Goal: Task Accomplishment & Management: Use online tool/utility

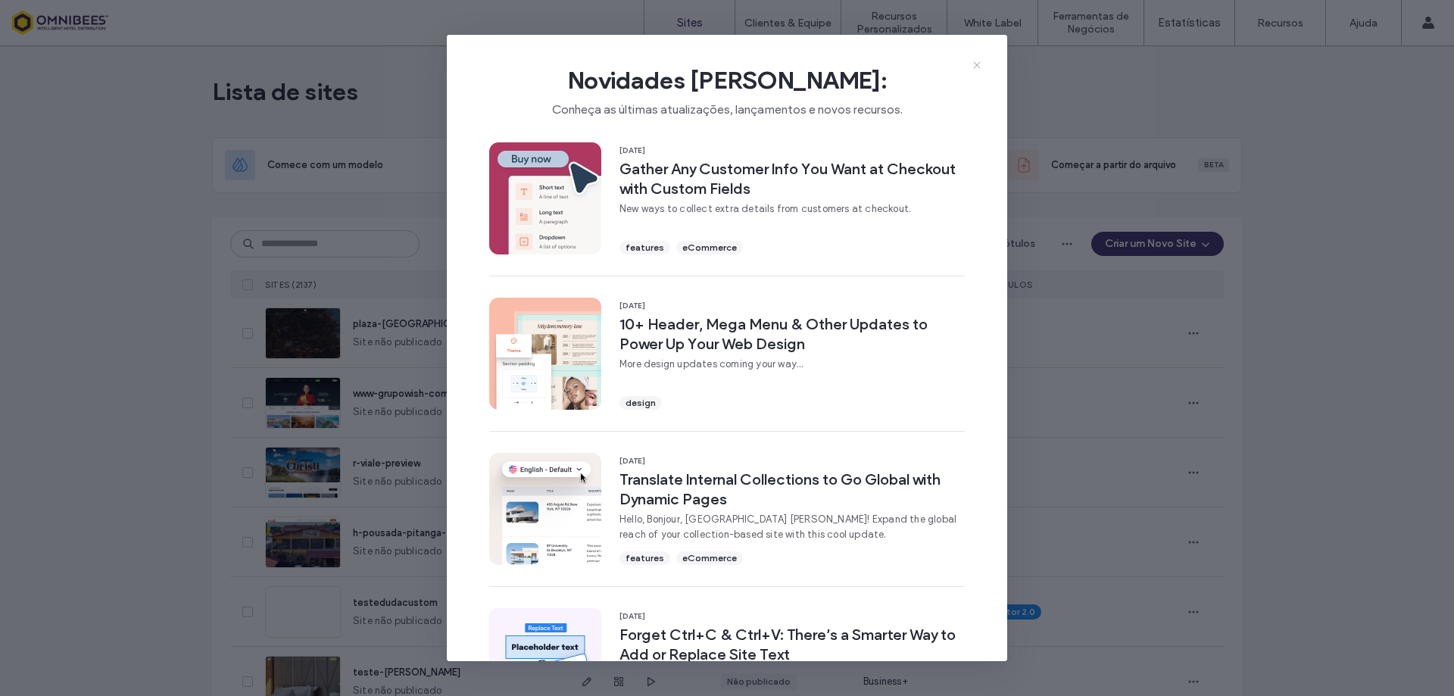
click at [979, 62] on icon at bounding box center [977, 65] width 12 height 12
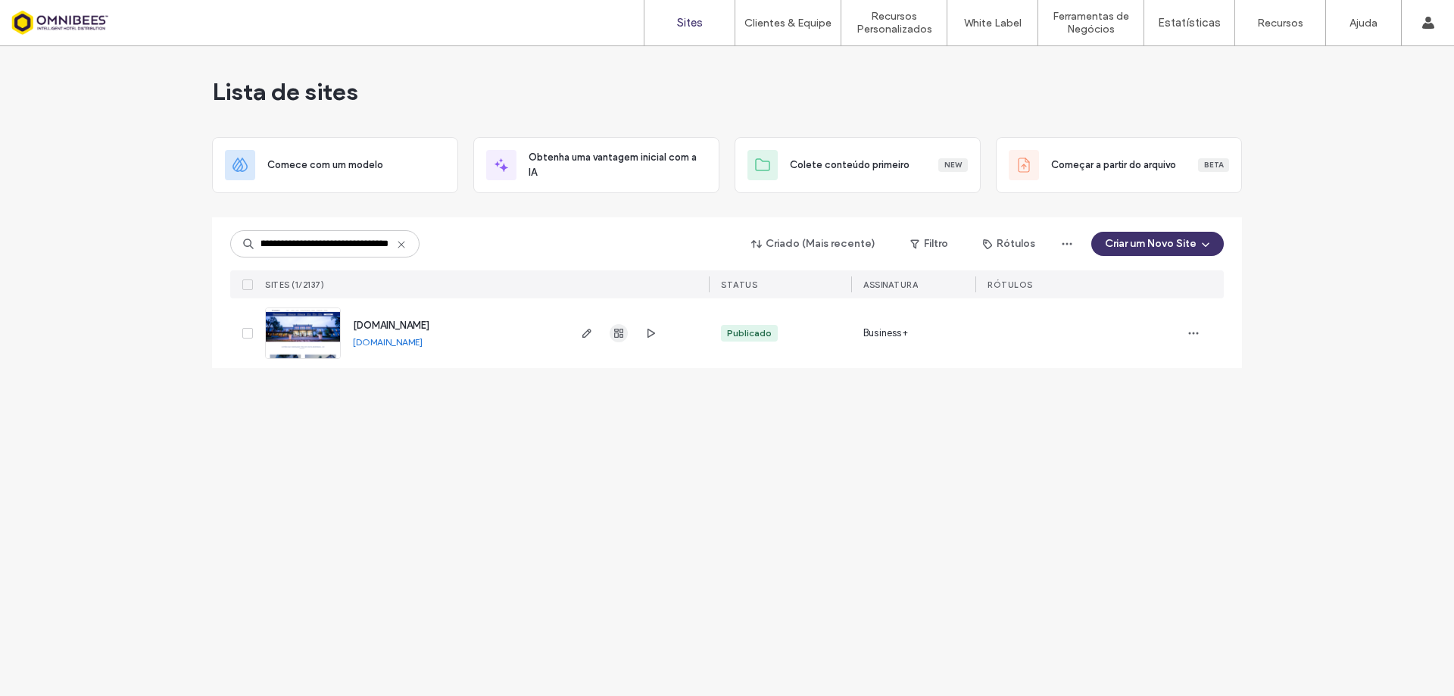
type input "**********"
click at [622, 332] on icon "button" at bounding box center [619, 333] width 12 height 12
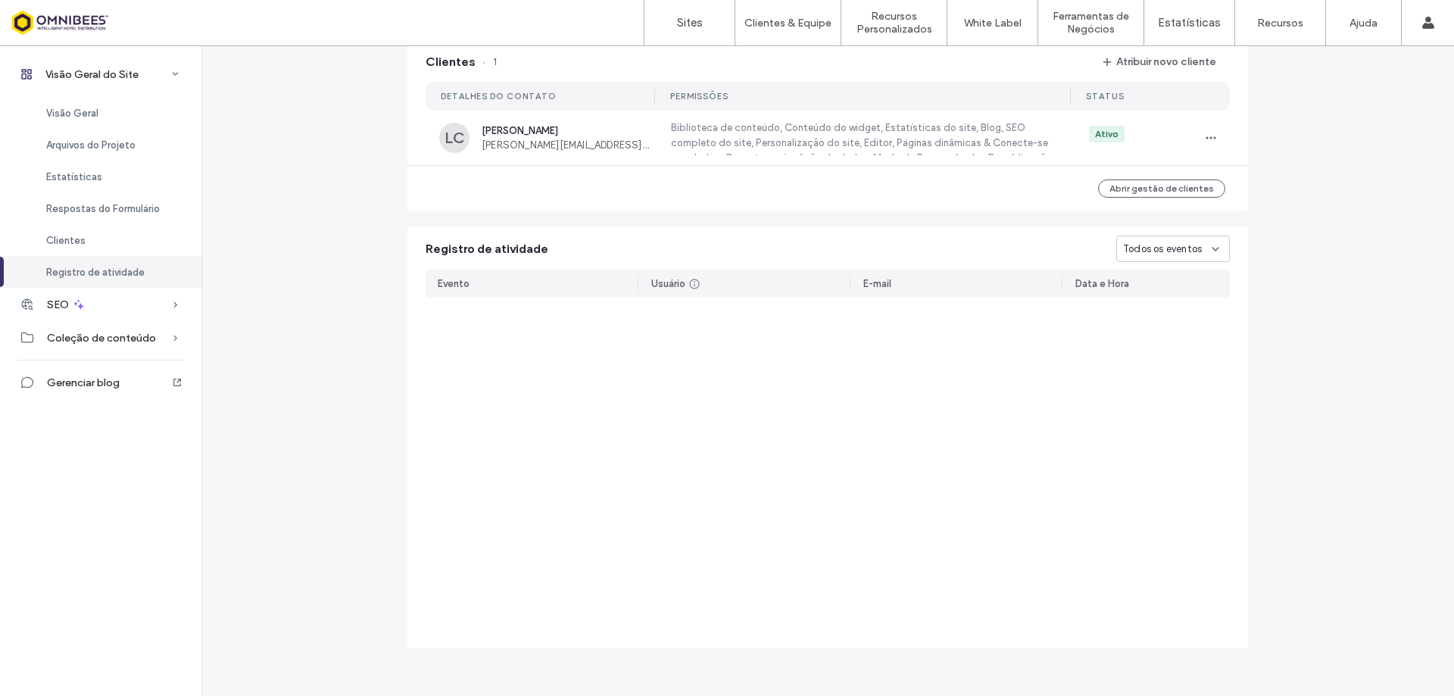
scroll to position [107255, 0]
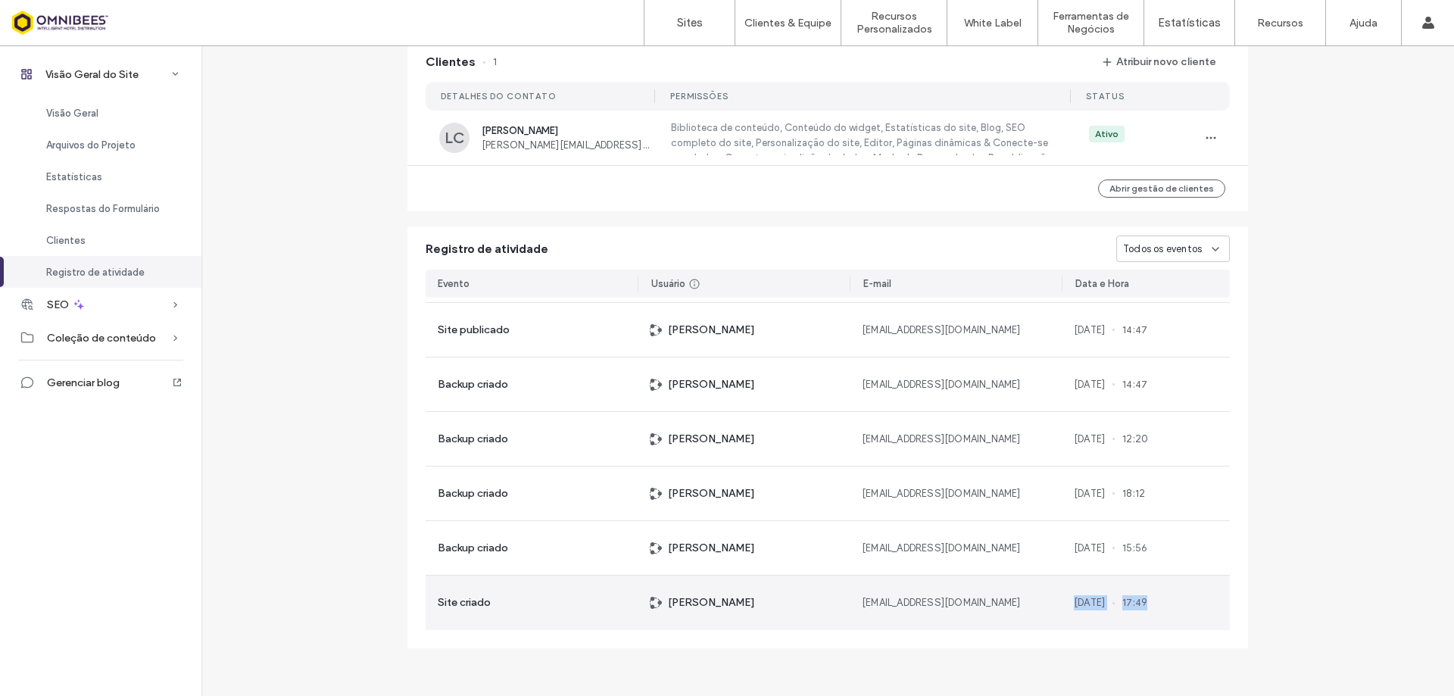
drag, startPoint x: 1064, startPoint y: 601, endPoint x: 1174, endPoint y: 602, distance: 109.8
click at [1174, 602] on div "08 May, 2019 17:49" at bounding box center [1146, 603] width 168 height 55
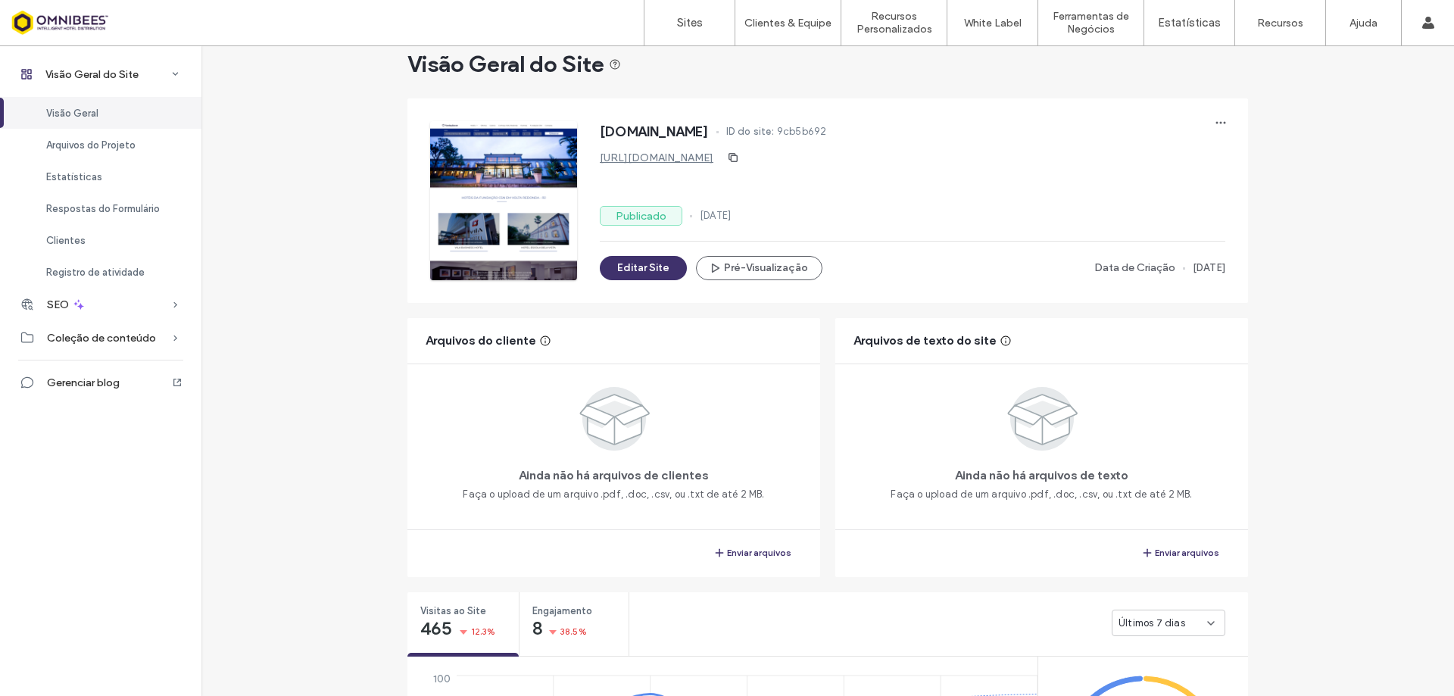
scroll to position [485, 0]
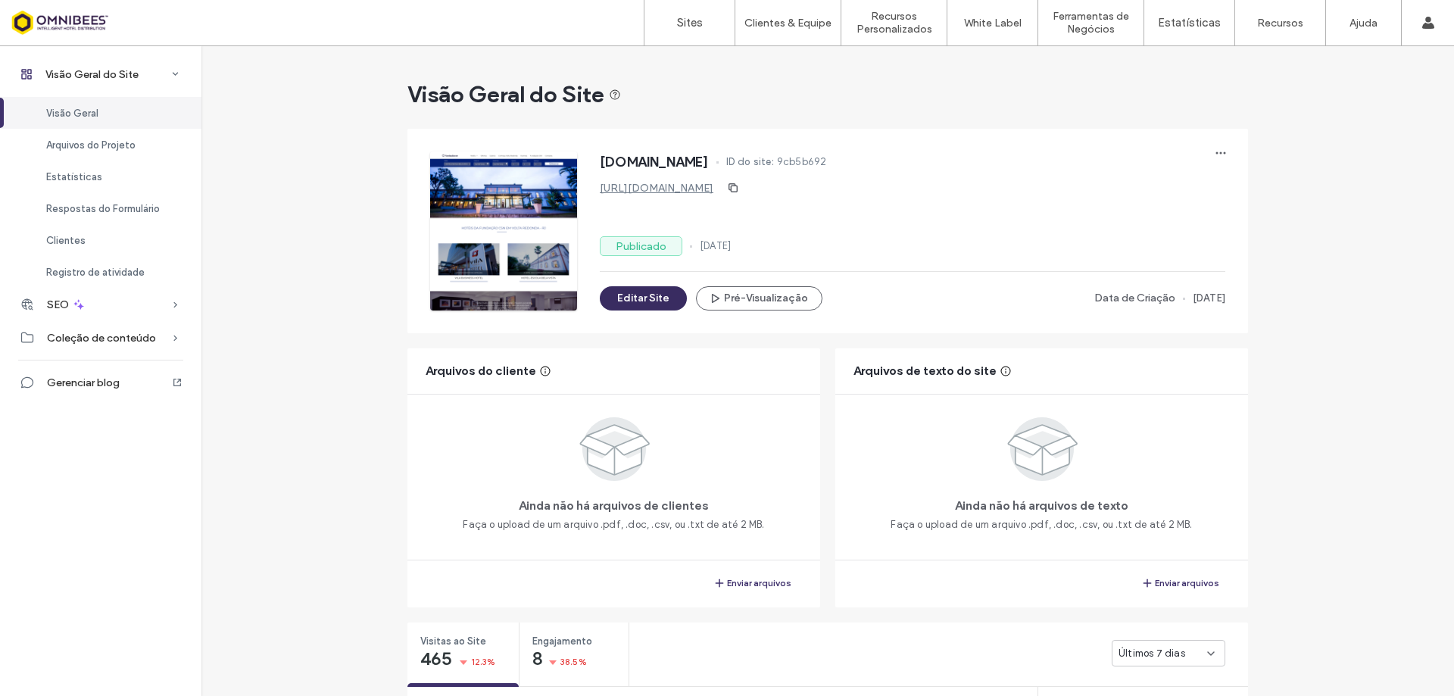
click at [623, 297] on button "Editar Site" at bounding box center [643, 298] width 87 height 24
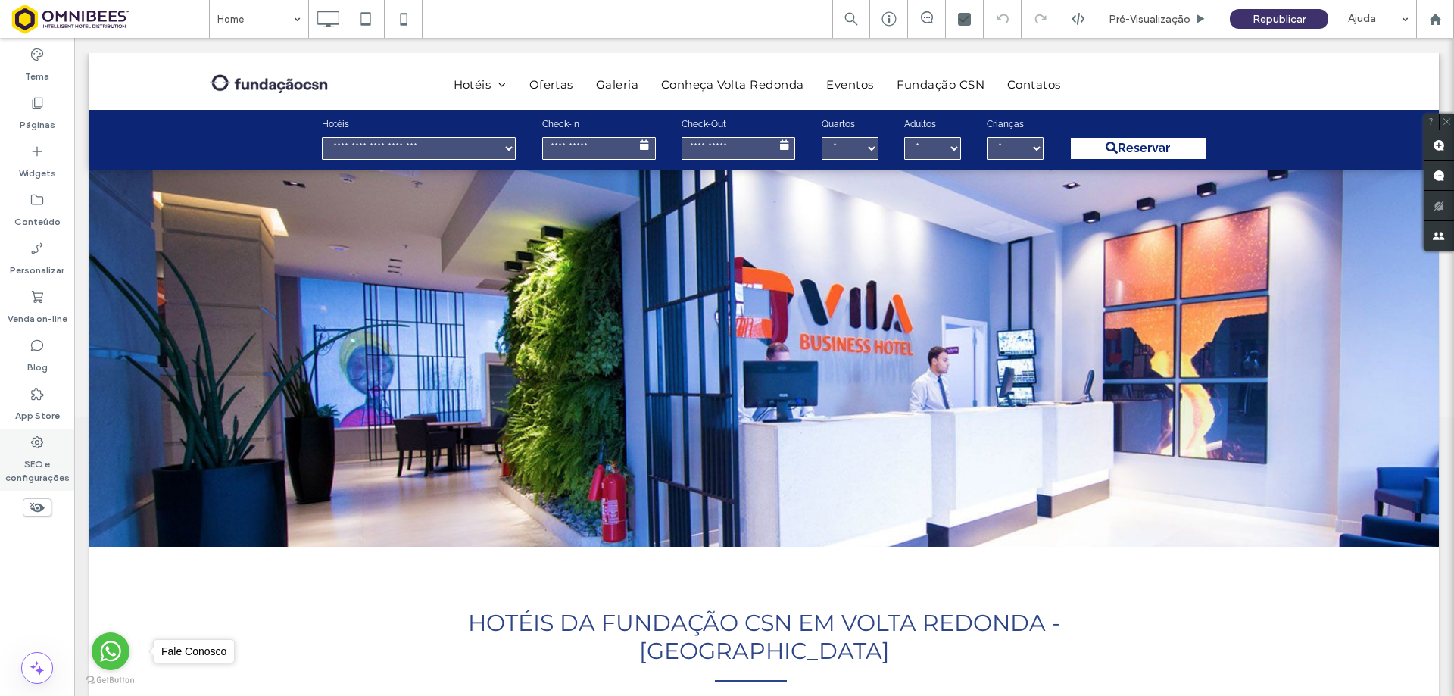
click at [30, 449] on icon at bounding box center [37, 442] width 15 height 15
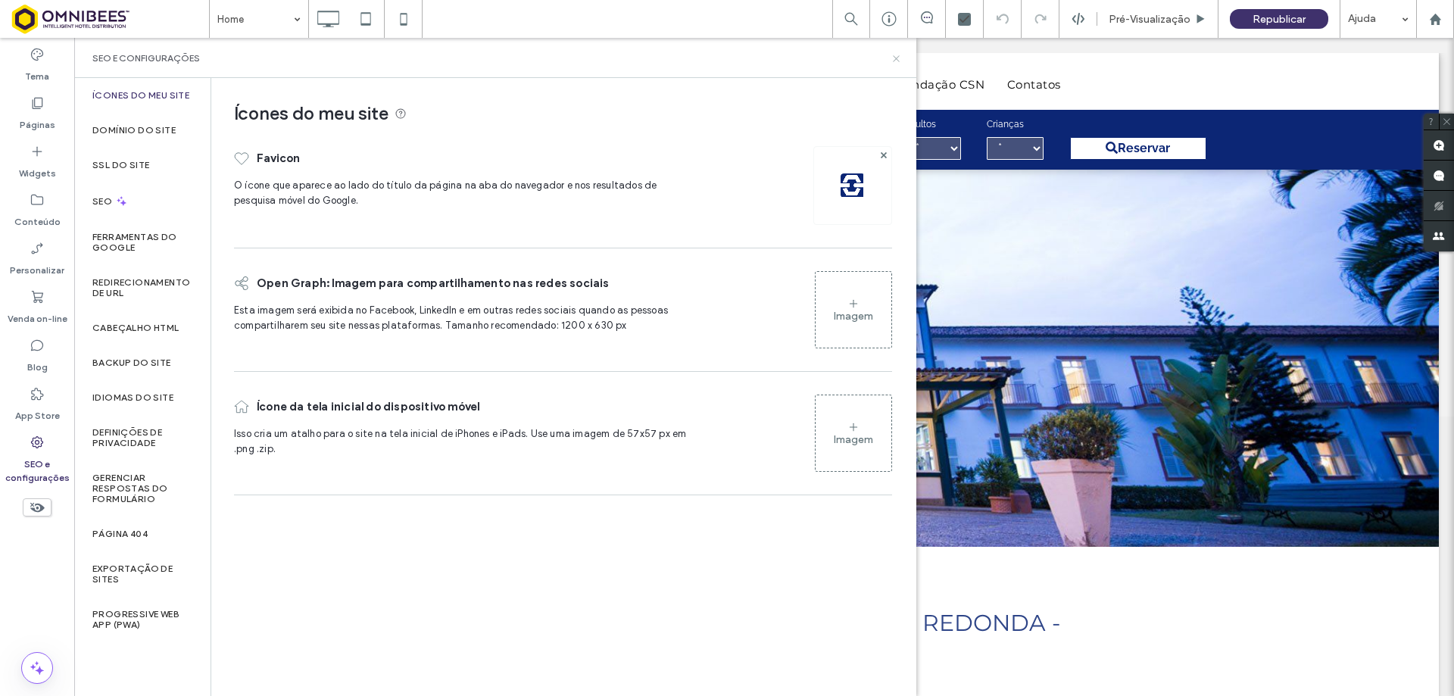
drag, startPoint x: 899, startPoint y: 54, endPoint x: 793, endPoint y: 13, distance: 113.6
click at [899, 54] on icon at bounding box center [896, 58] width 11 height 11
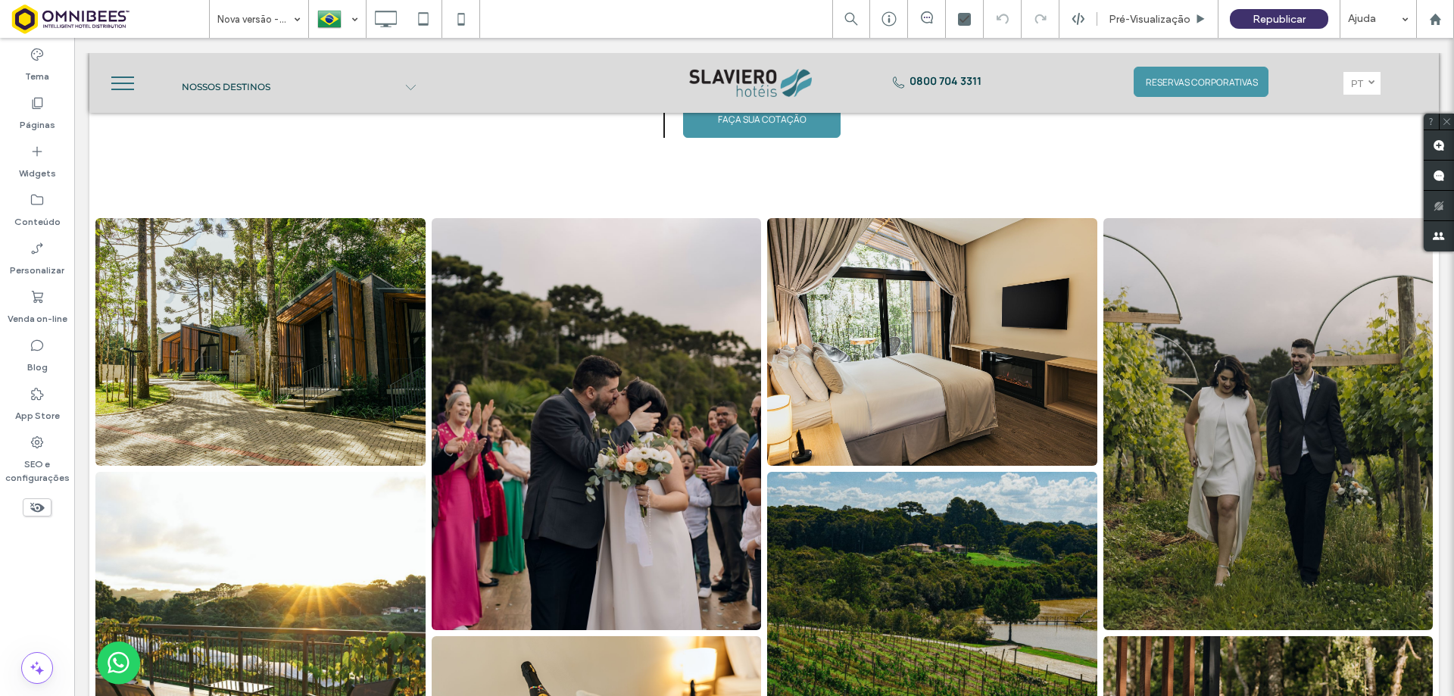
scroll to position [379, 0]
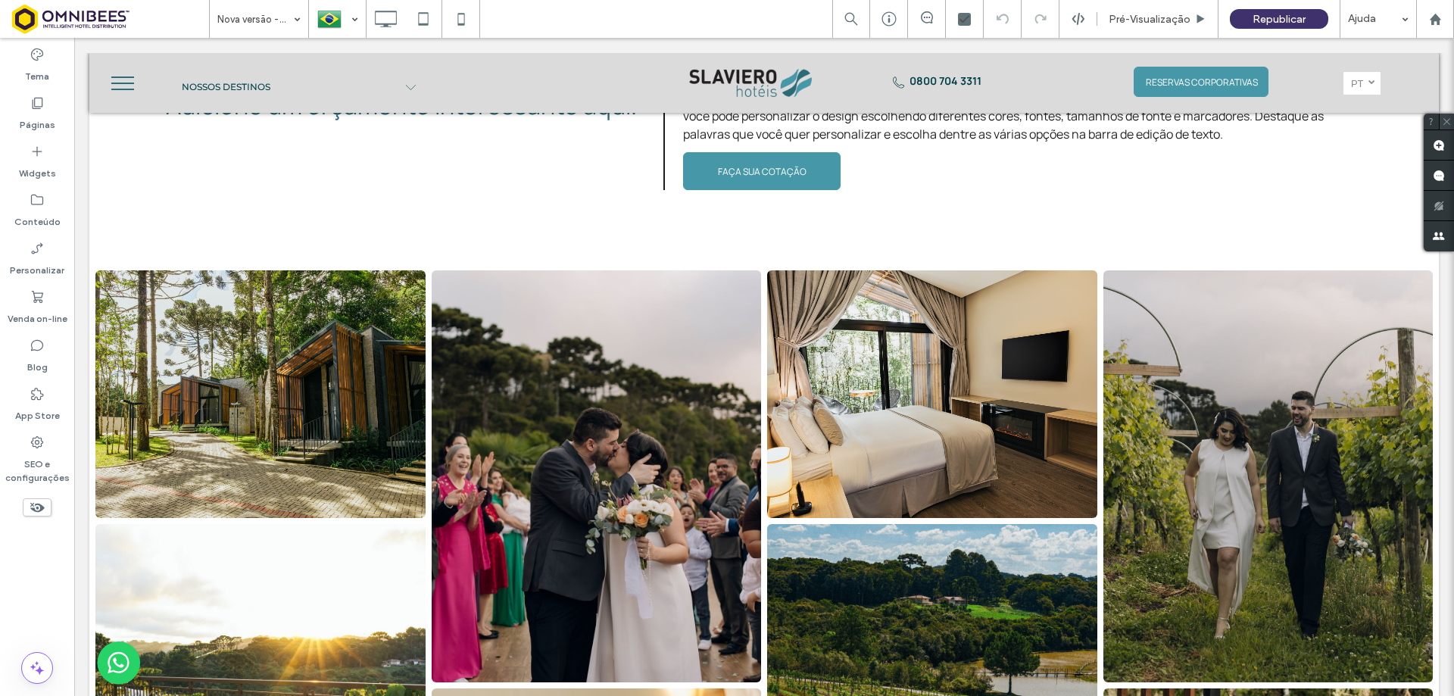
click at [1447, 120] on icon at bounding box center [1447, 122] width 10 height 10
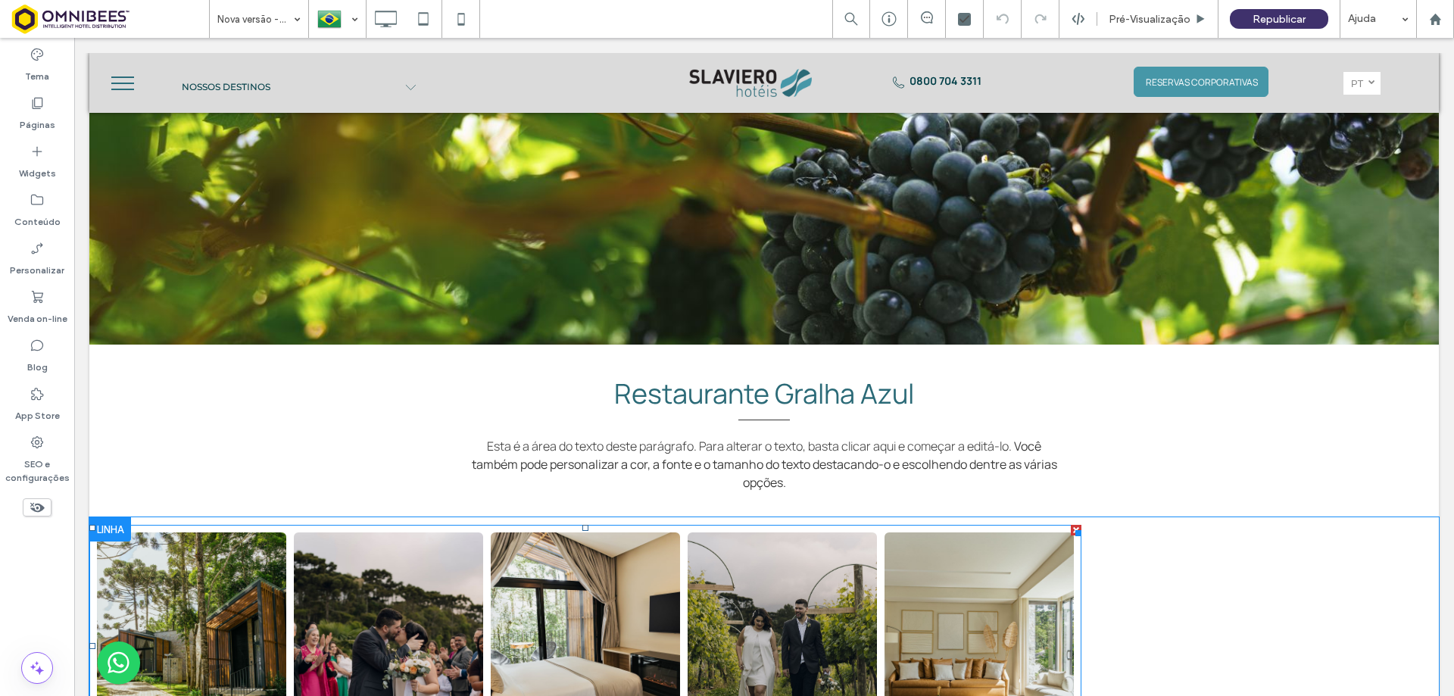
scroll to position [2424, 0]
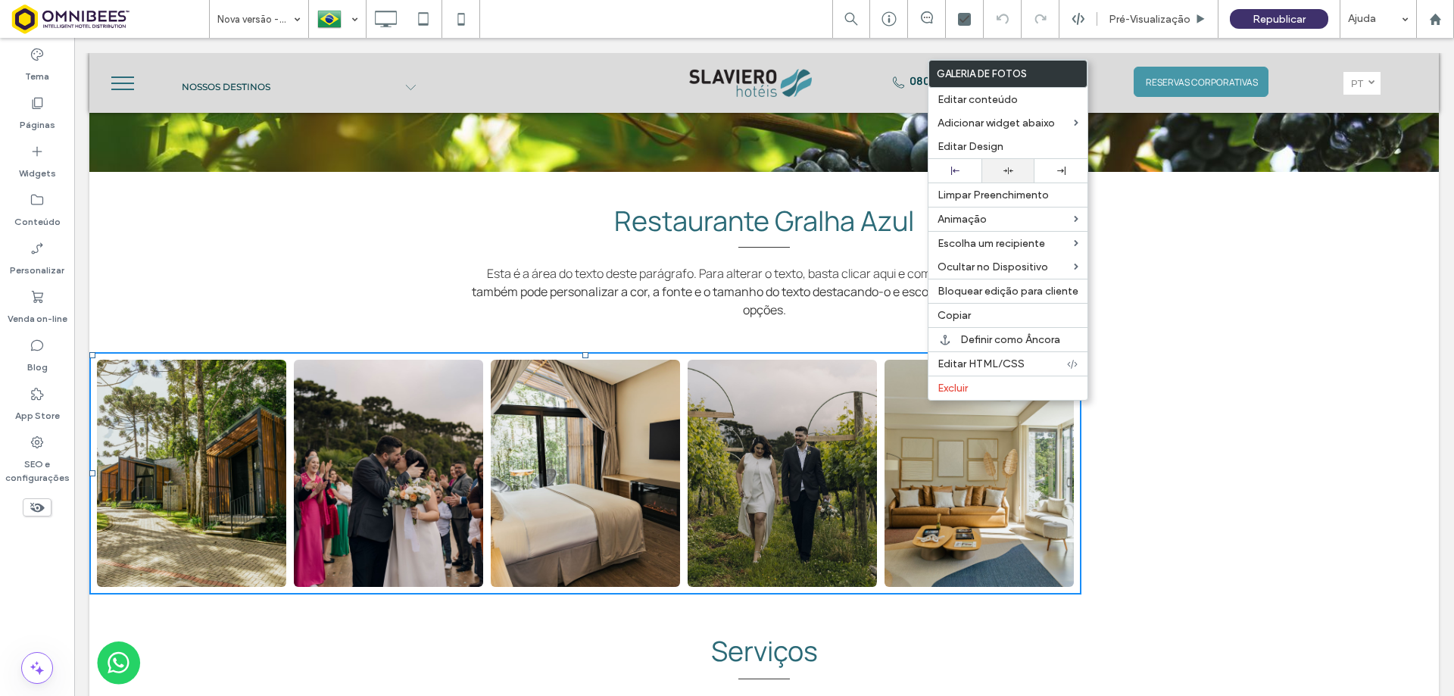
click at [1007, 174] on icon at bounding box center [1009, 171] width 10 height 10
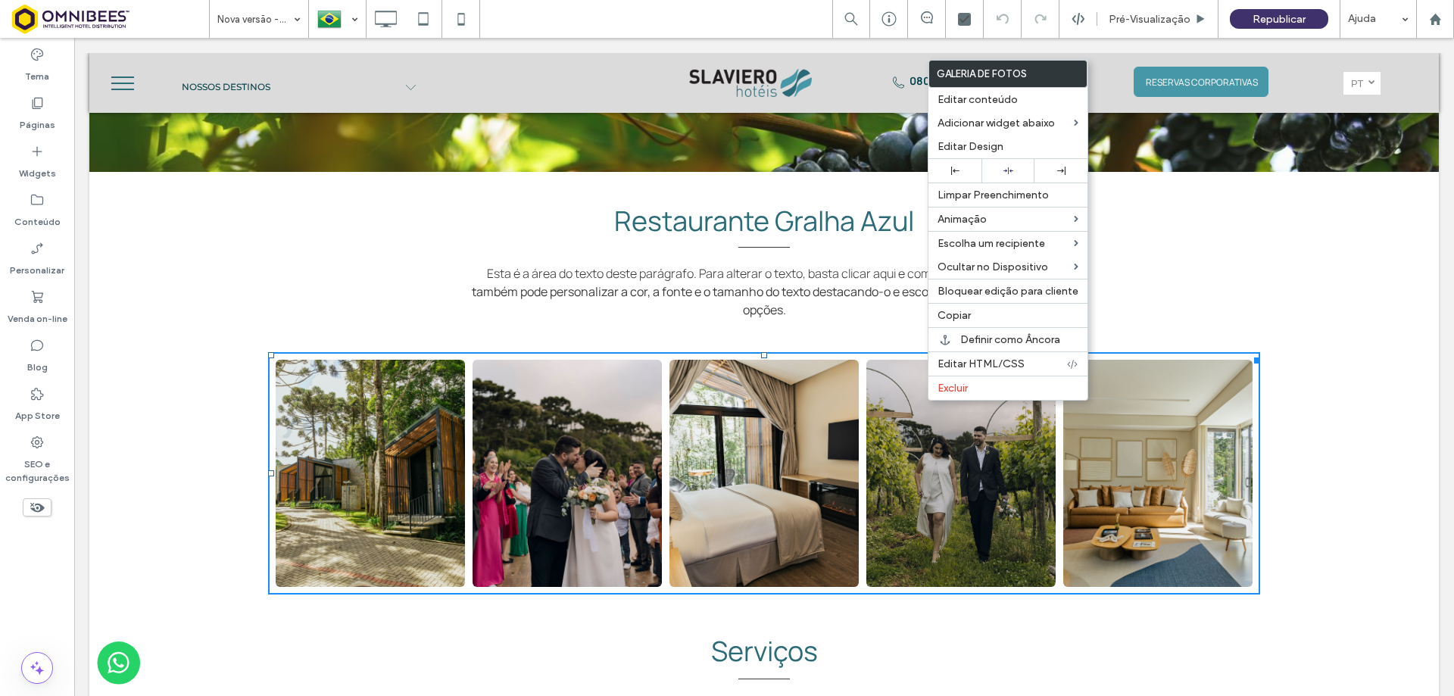
click at [1351, 229] on div "Restaurante Gralha Azul Esta é a área do texto deste parágrafo. Para alterar o …" at bounding box center [764, 258] width 1350 height 173
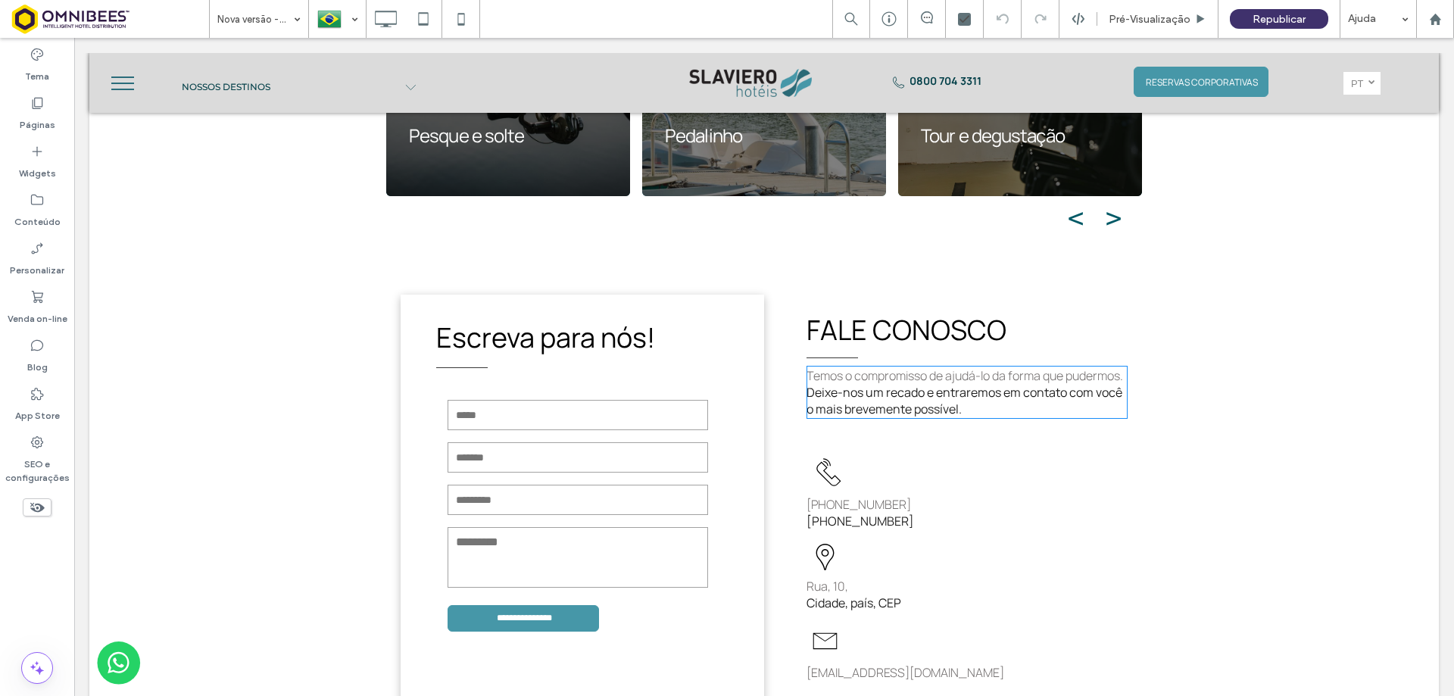
scroll to position [5604, 0]
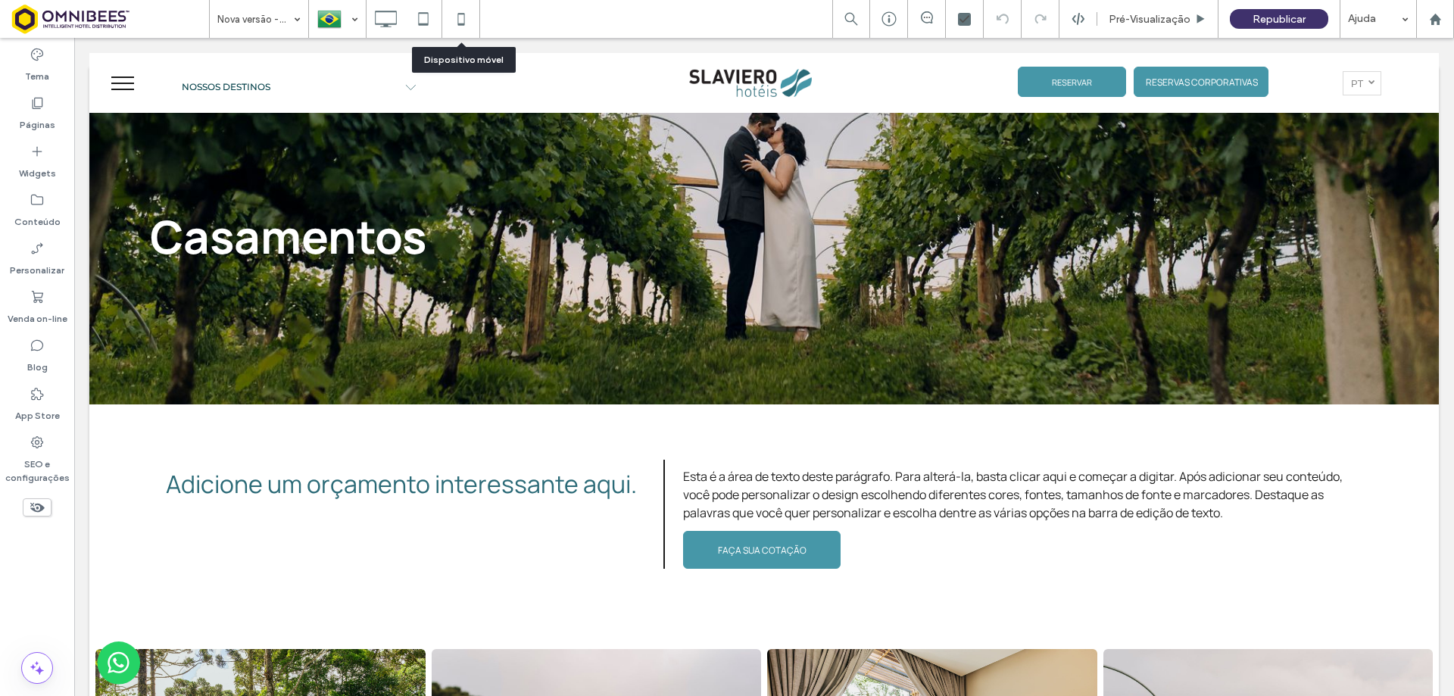
click at [460, 19] on icon at bounding box center [461, 19] width 30 height 30
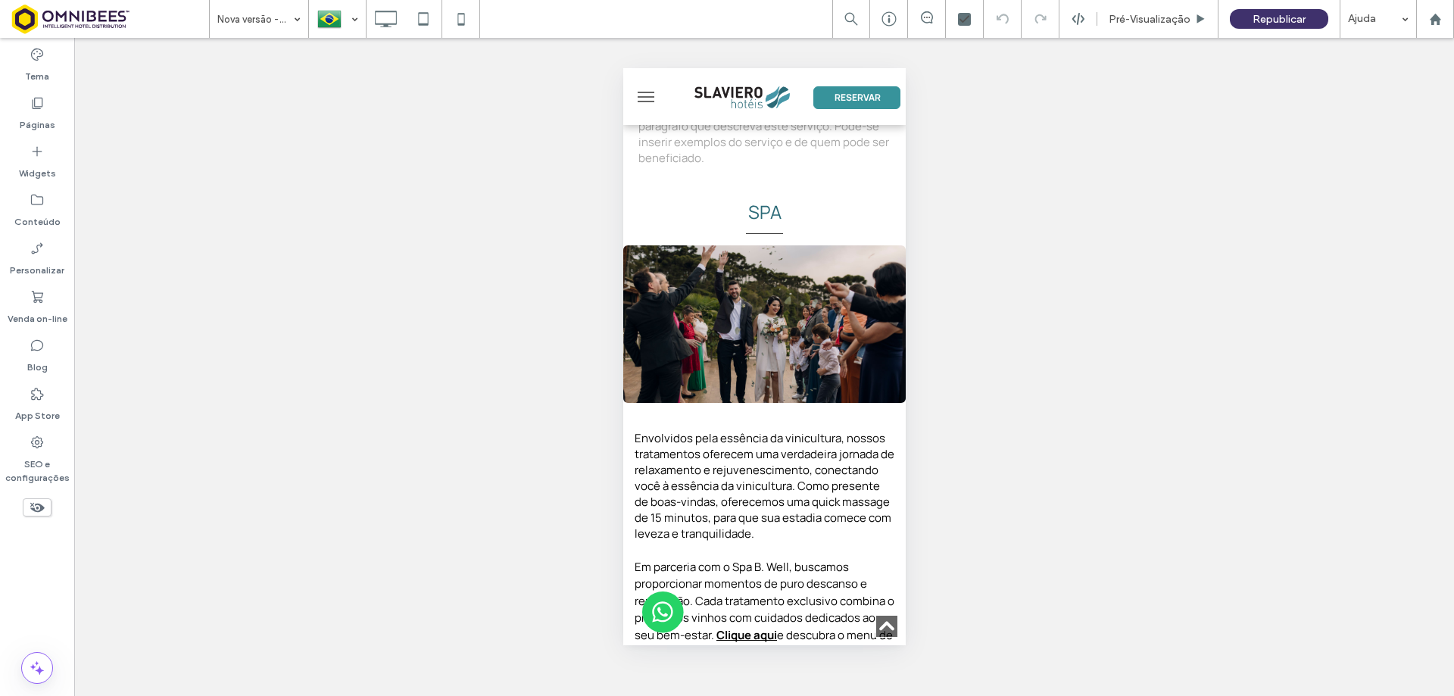
scroll to position [5150, 0]
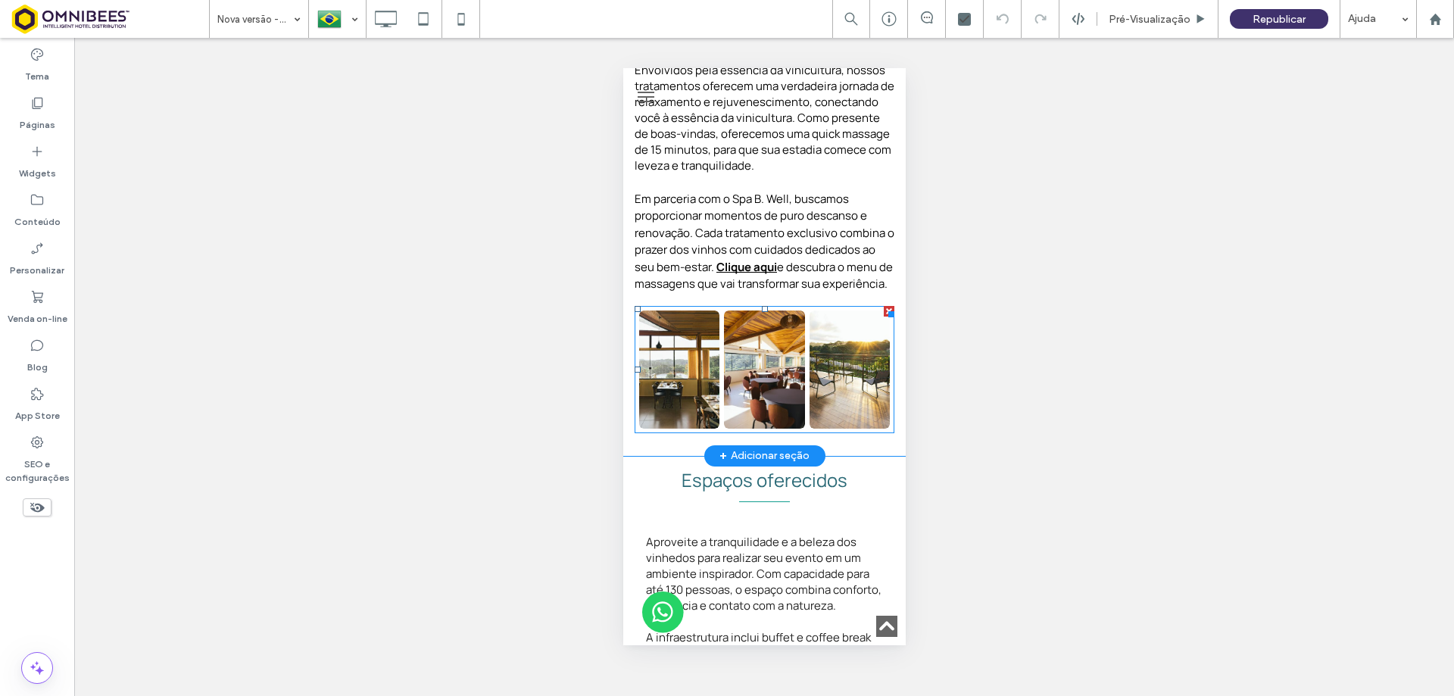
click at [807, 317] on li "Botão" at bounding box center [849, 369] width 85 height 123
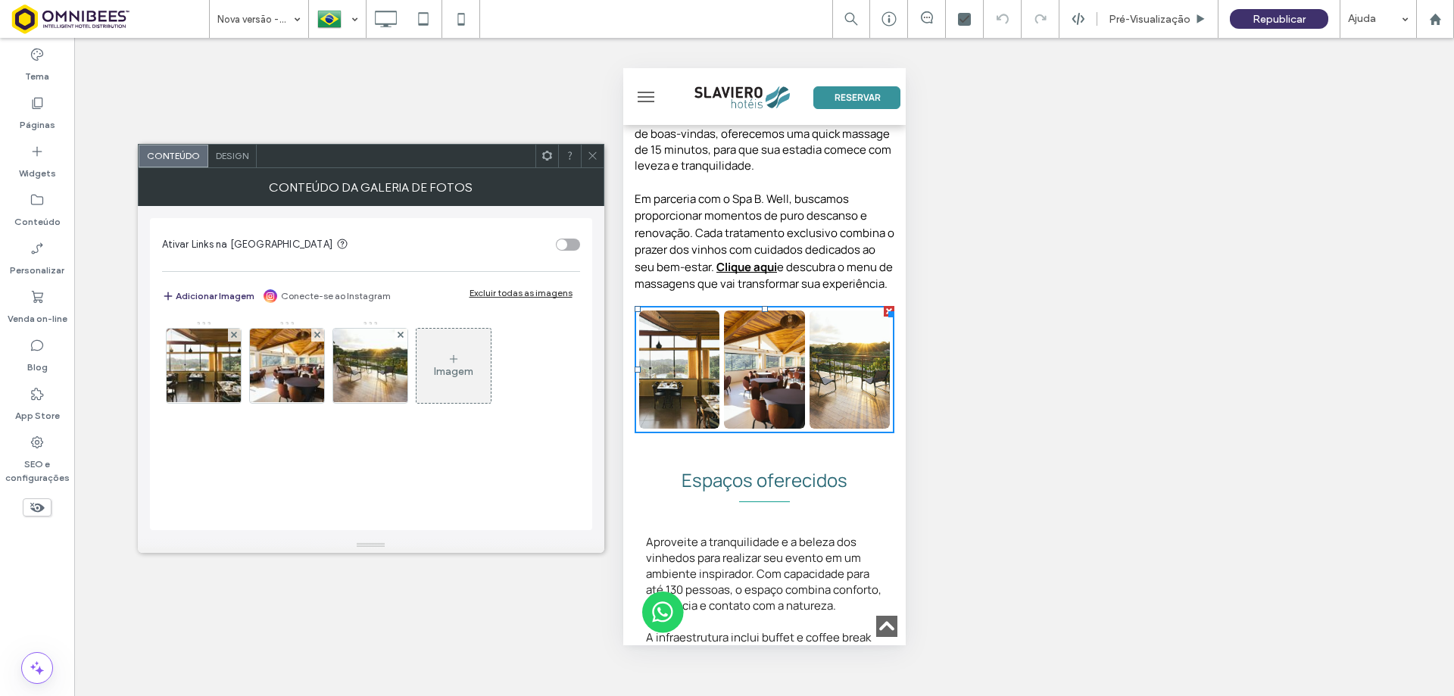
click at [237, 153] on span "Design" at bounding box center [232, 155] width 33 height 11
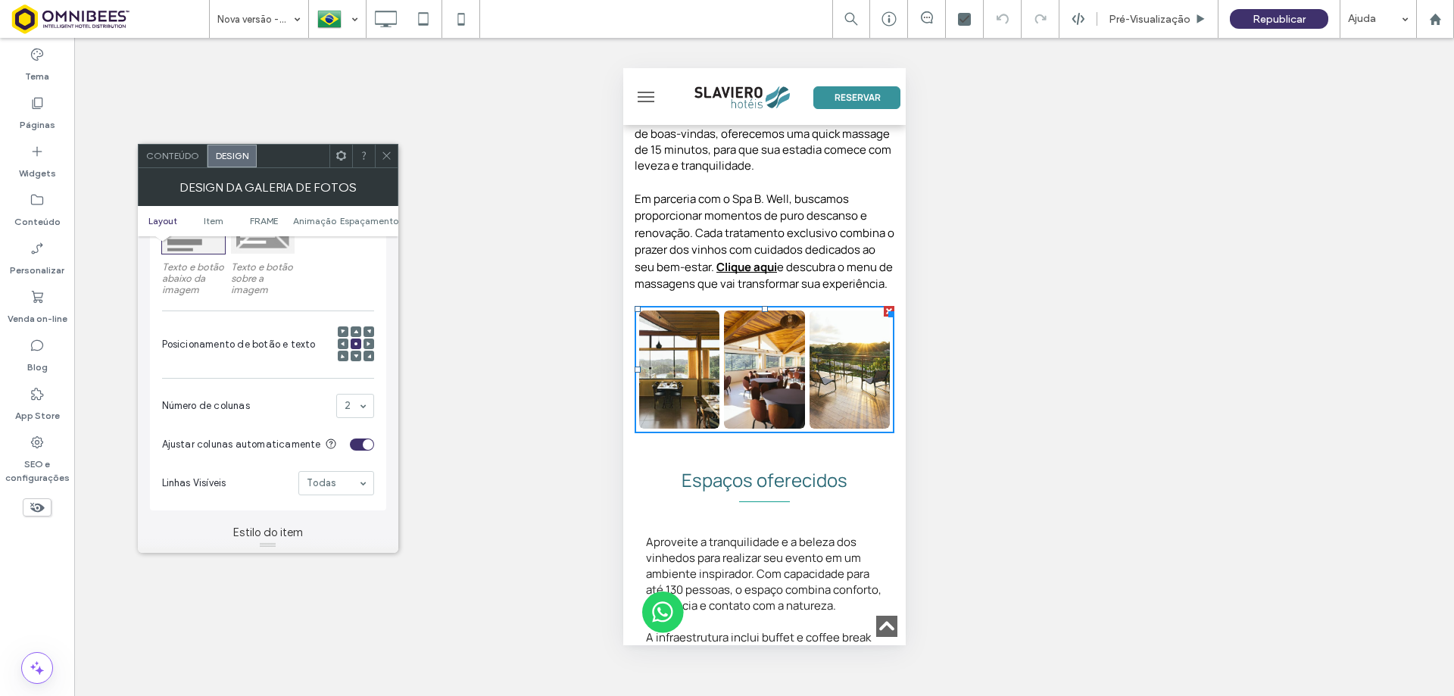
scroll to position [379, 0]
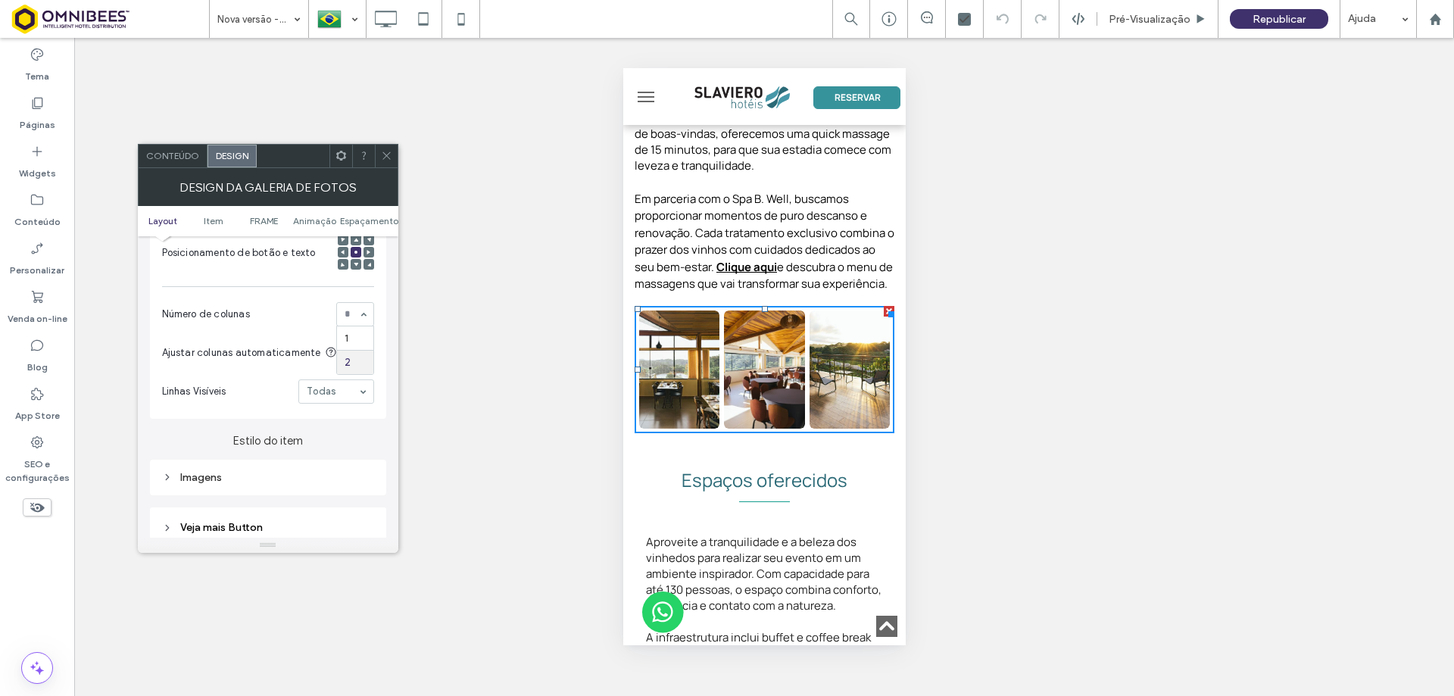
drag, startPoint x: 355, startPoint y: 307, endPoint x: 357, endPoint y: 326, distance: 19.1
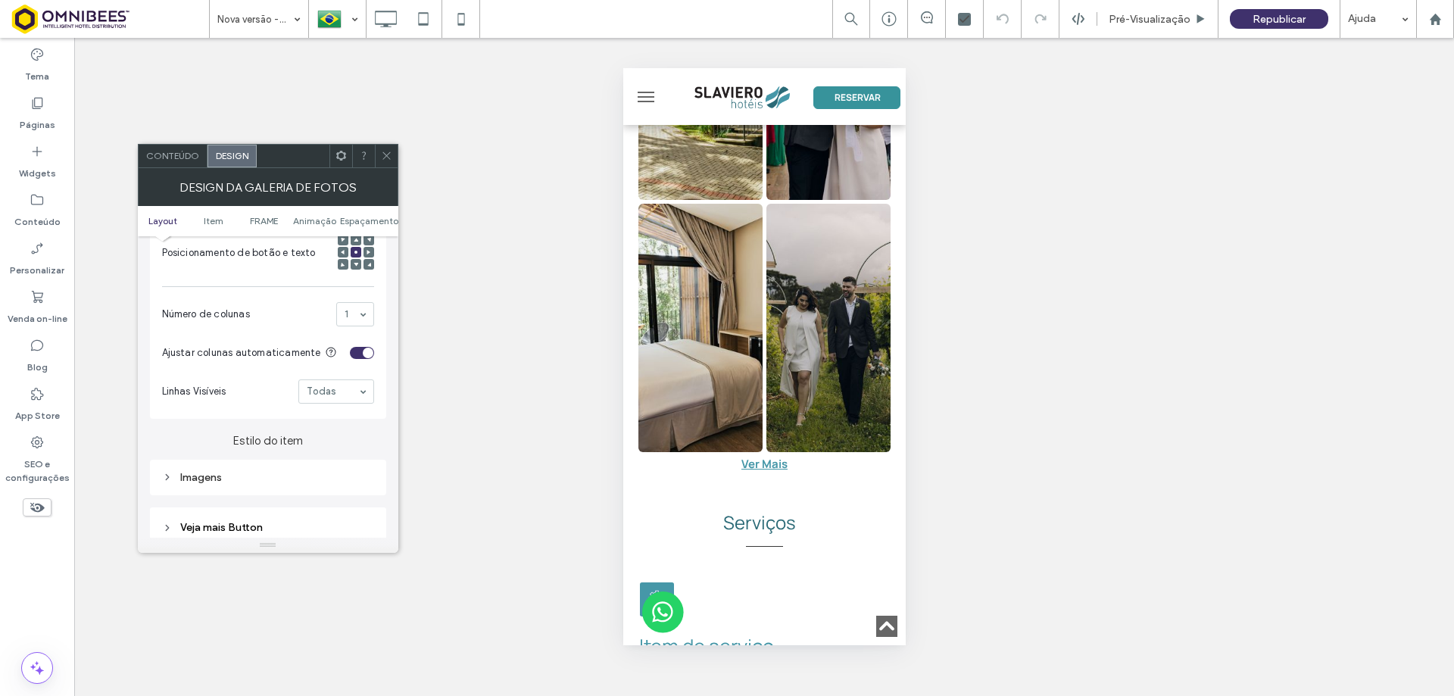
scroll to position [3711, 0]
click at [381, 155] on icon at bounding box center [386, 155] width 11 height 11
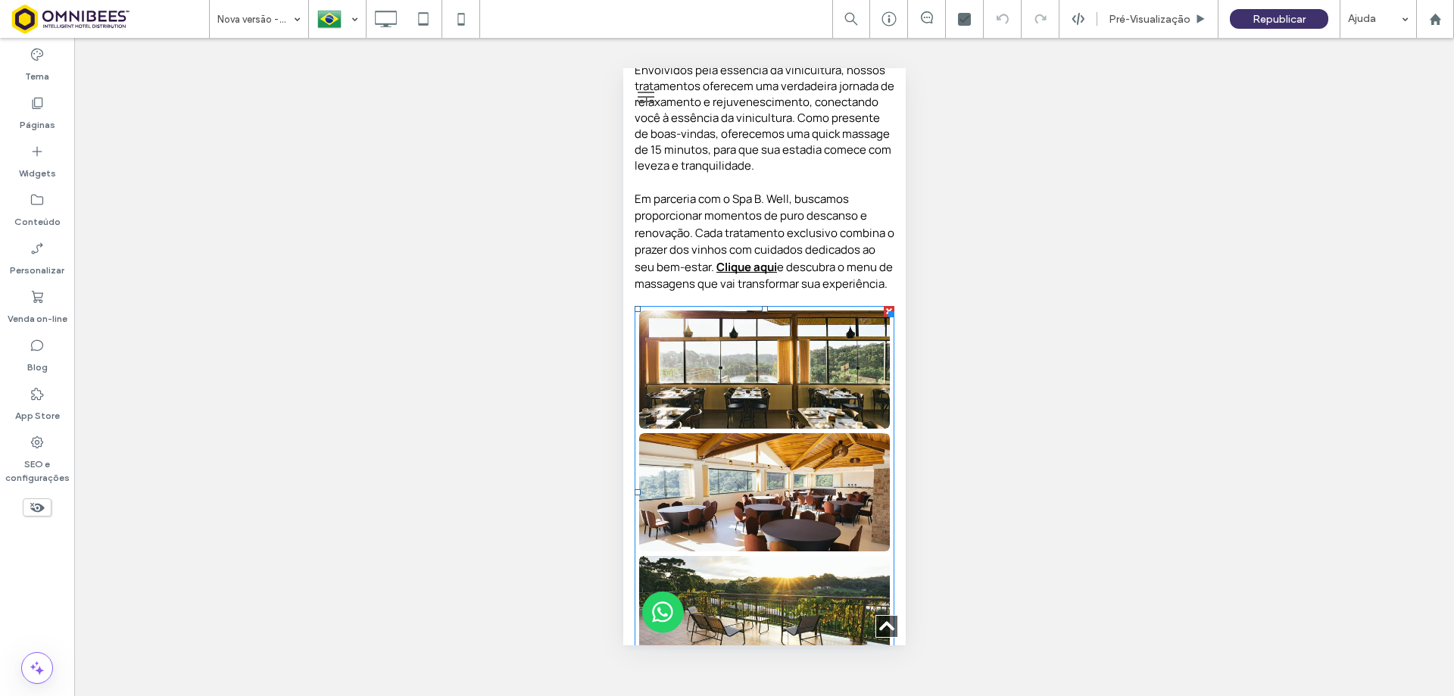
scroll to position [5226, 0]
